Goal: Find specific page/section: Find specific page/section

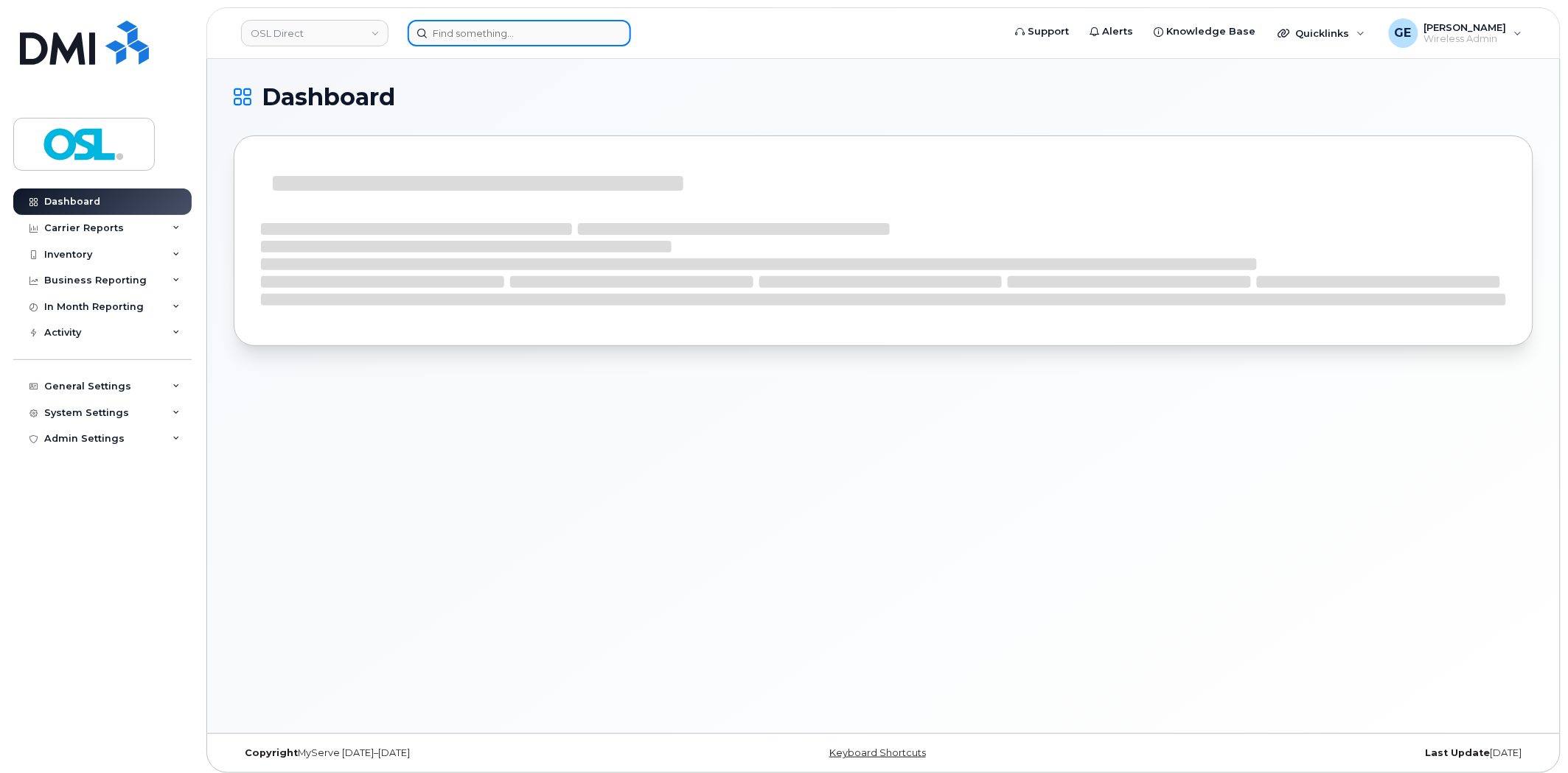
click at [513, 30] on input at bounding box center [519, 33] width 223 height 26
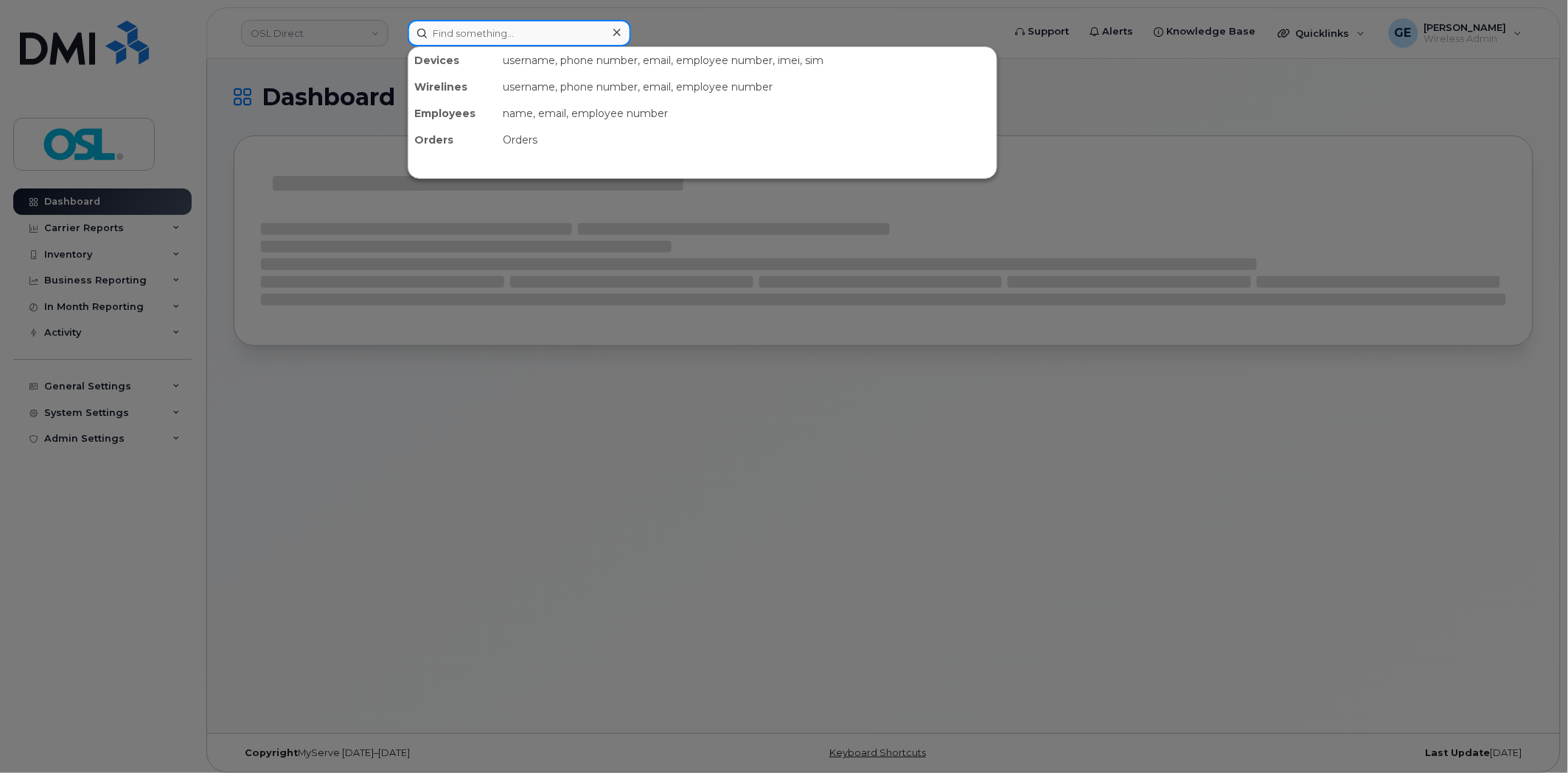
paste input "416) 559-2234"
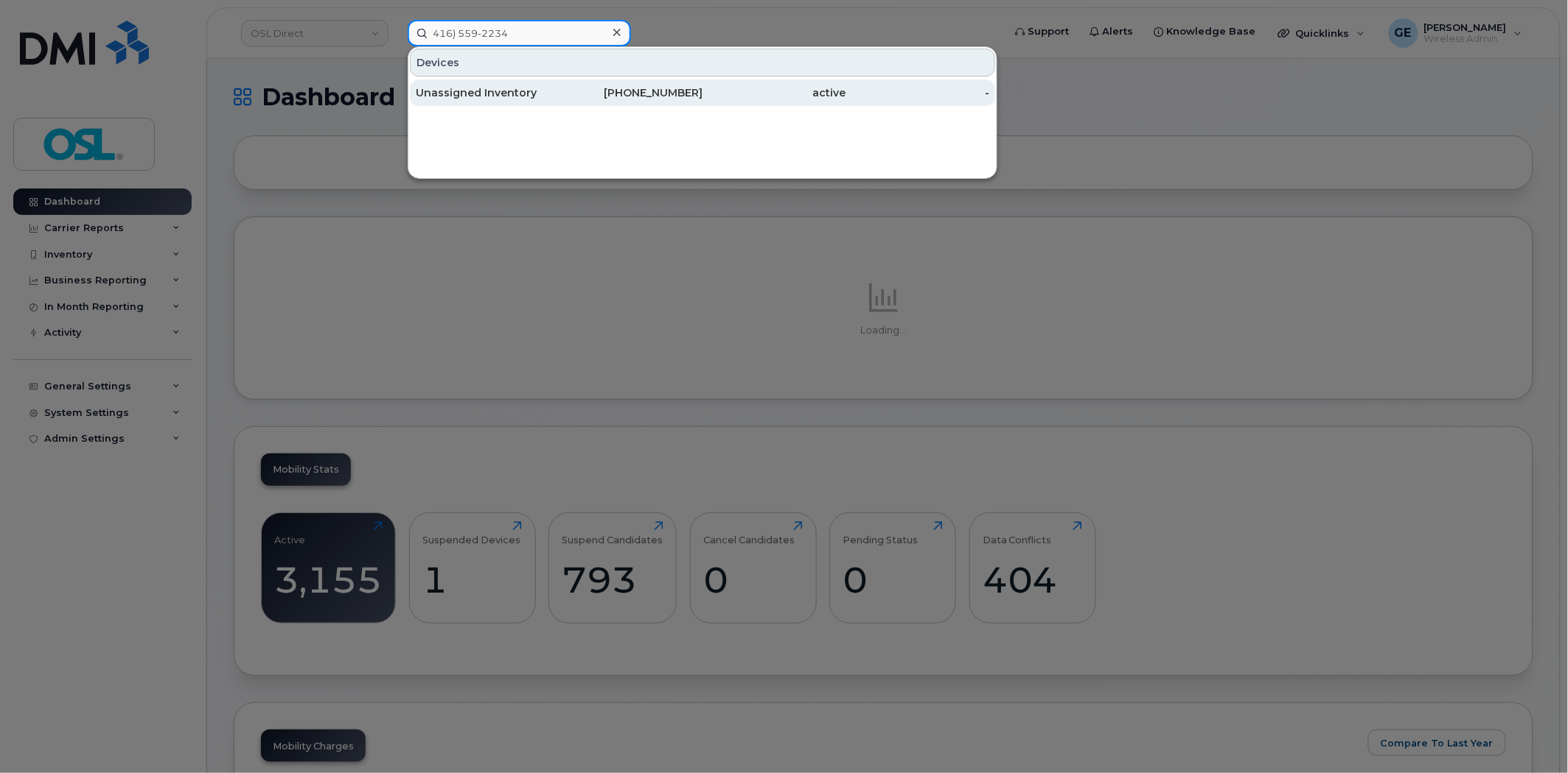
type input "416) 559-2234"
click at [490, 93] on div "Unassigned Inventory" at bounding box center [488, 92] width 144 height 15
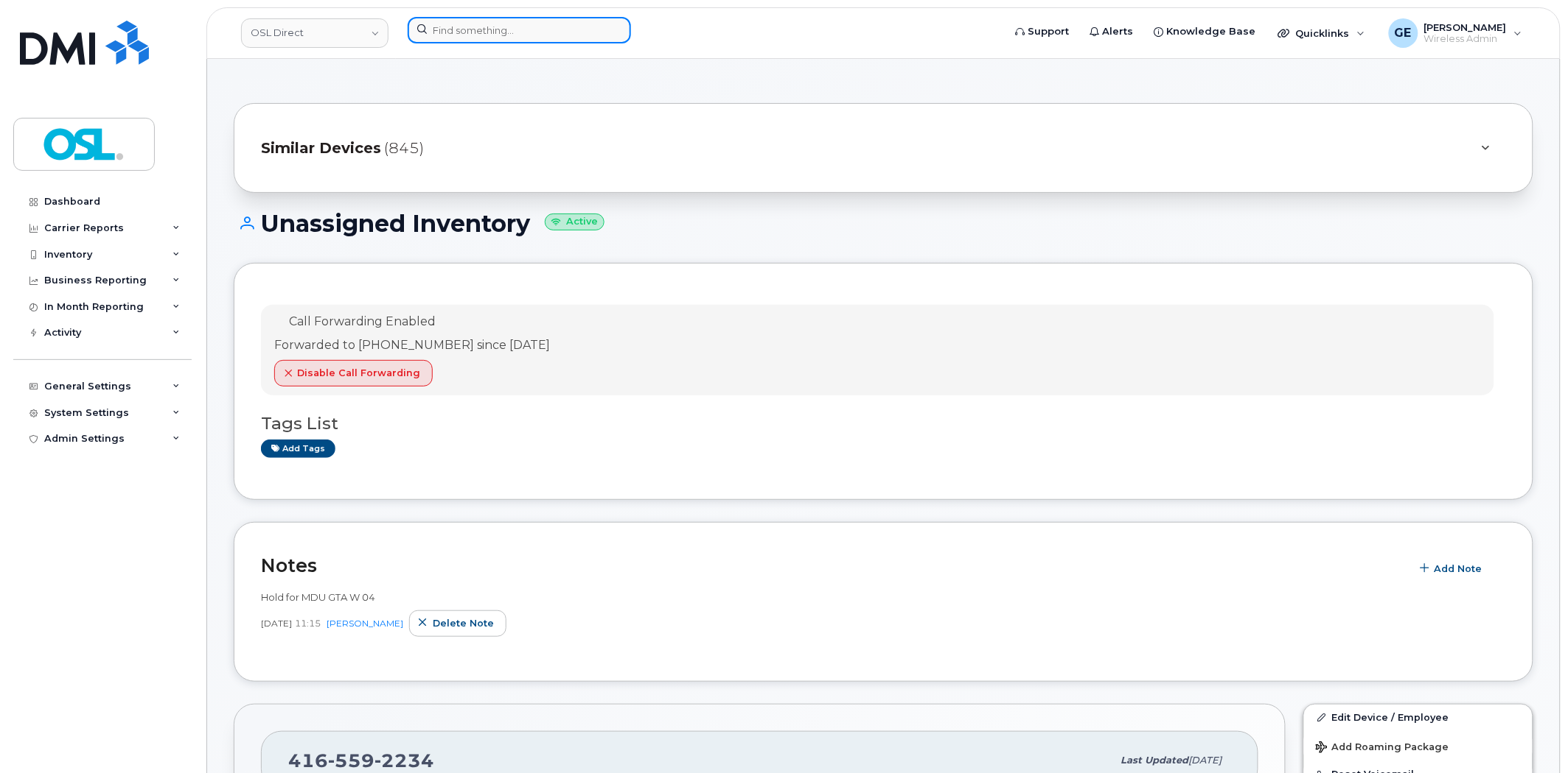
click at [490, 33] on input at bounding box center [519, 30] width 223 height 26
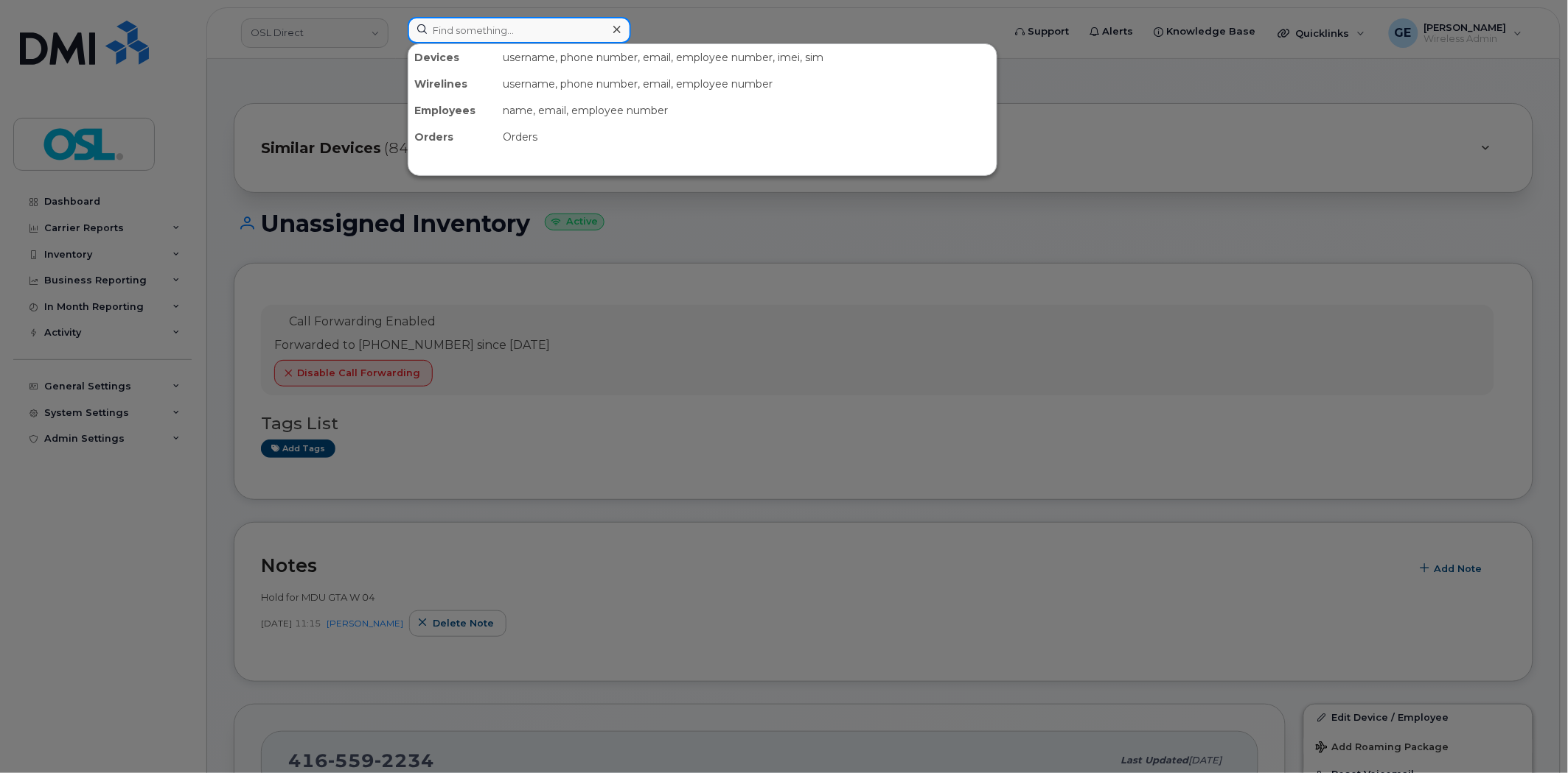
paste input "7057418877"
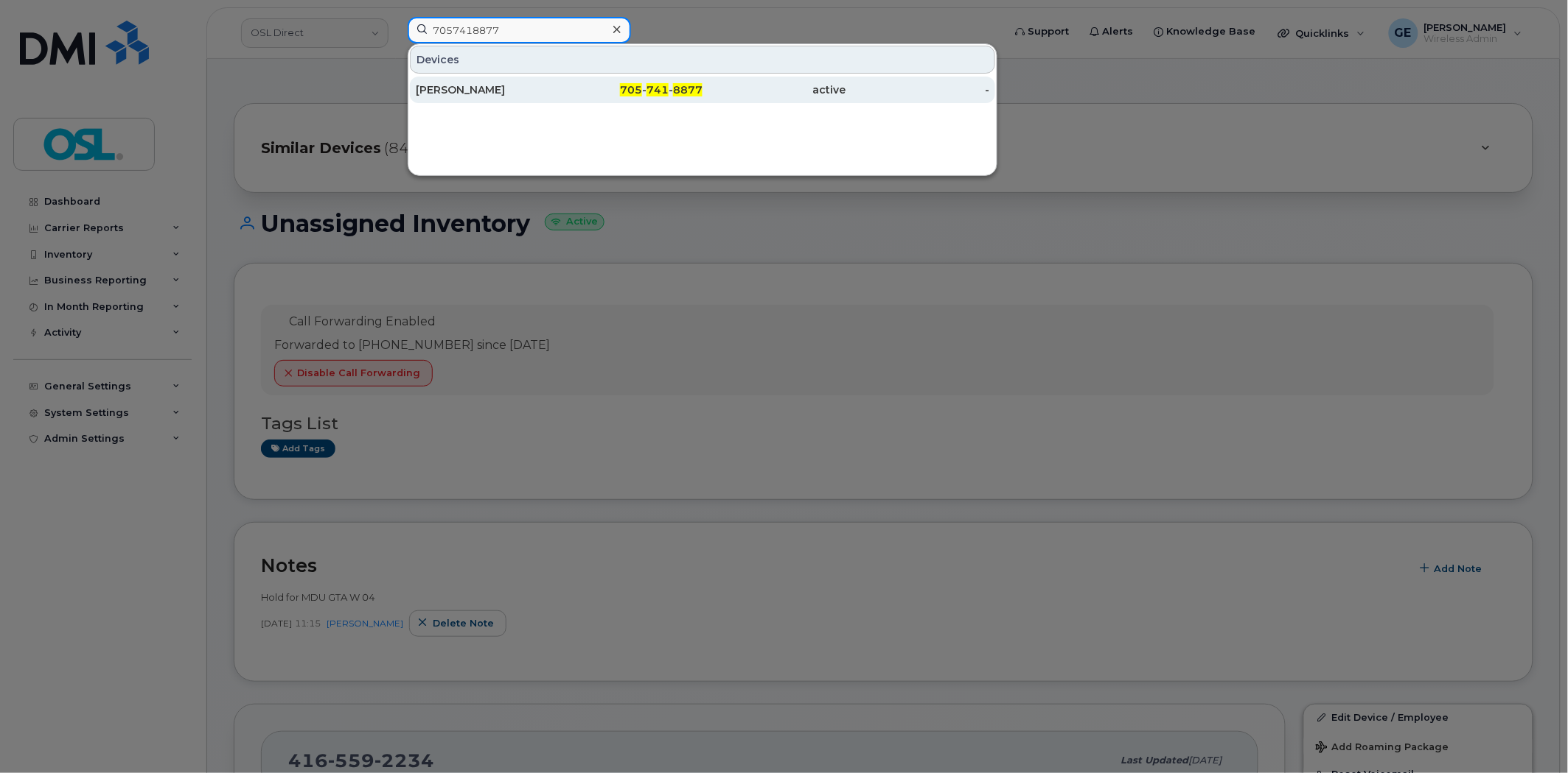
type input "7057418877"
click at [524, 90] on div "[PERSON_NAME]" at bounding box center [488, 90] width 144 height 15
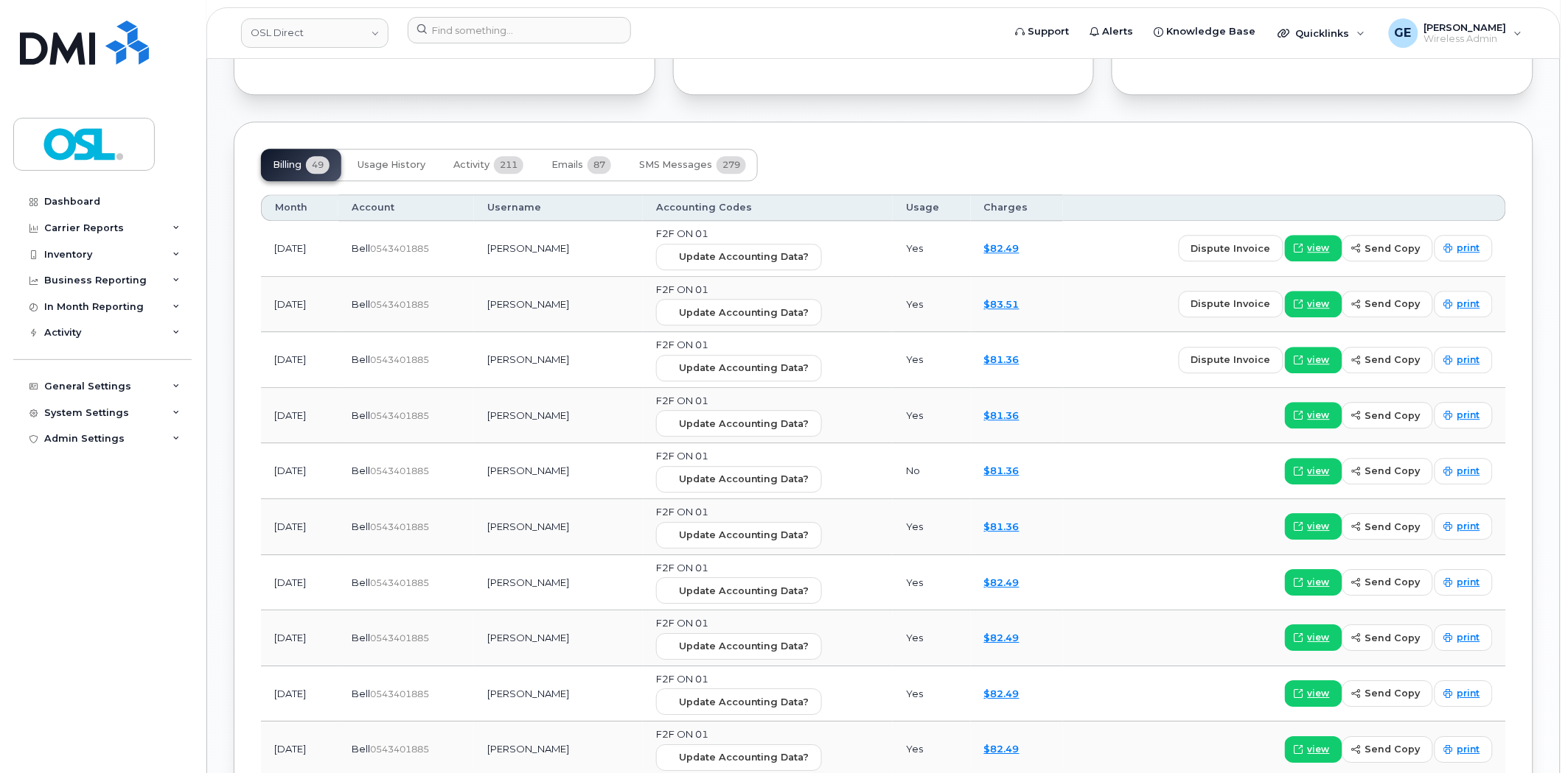
scroll to position [1309, 0]
